Goal: Navigation & Orientation: Find specific page/section

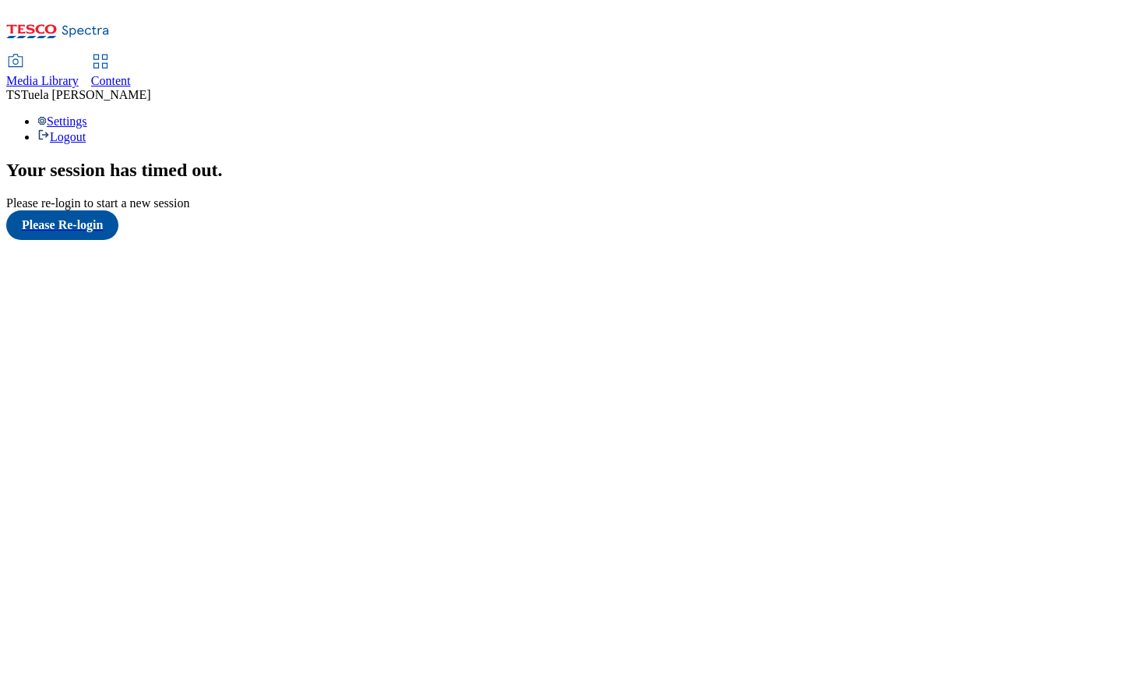
click at [692, 55] on div "Media Library Content TS Tuela Smith Settings Logout" at bounding box center [567, 99] width 1123 height 89
click at [118, 240] on button "Please Re-login" at bounding box center [62, 225] width 112 height 30
